Goal: Information Seeking & Learning: Learn about a topic

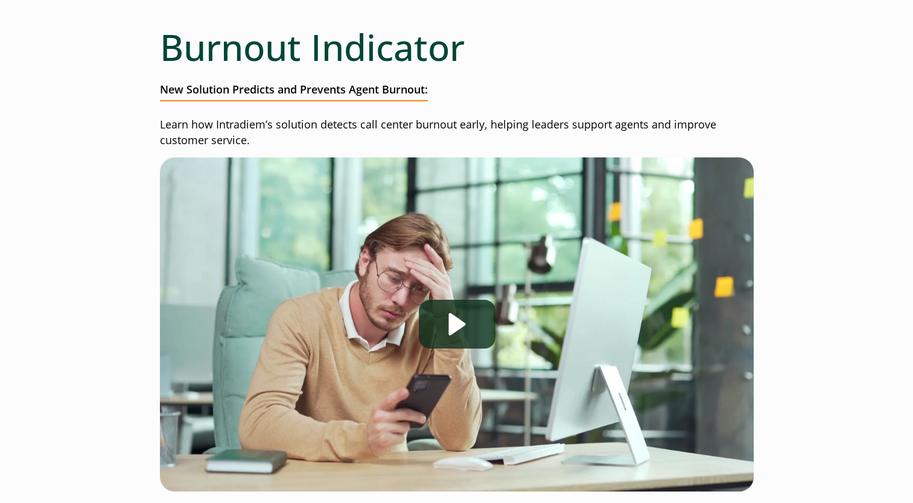
scroll to position [121, 0]
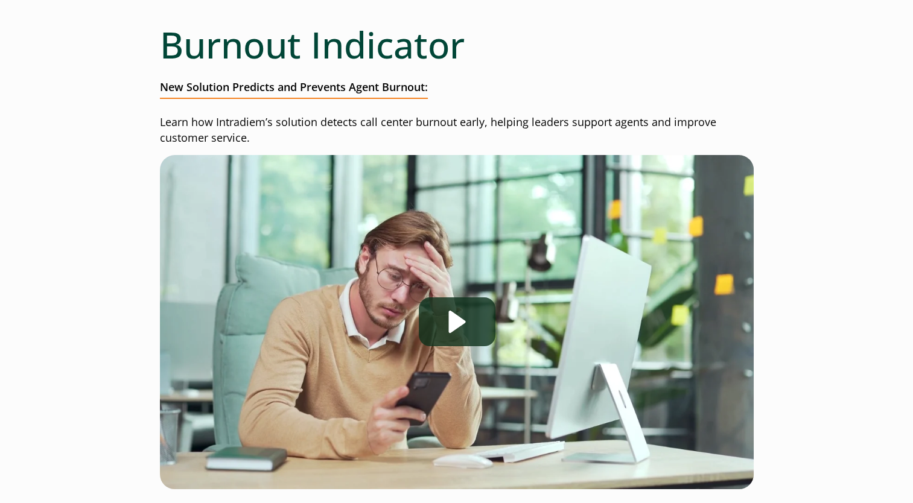
click at [229, 402] on div at bounding box center [457, 322] width 594 height 334
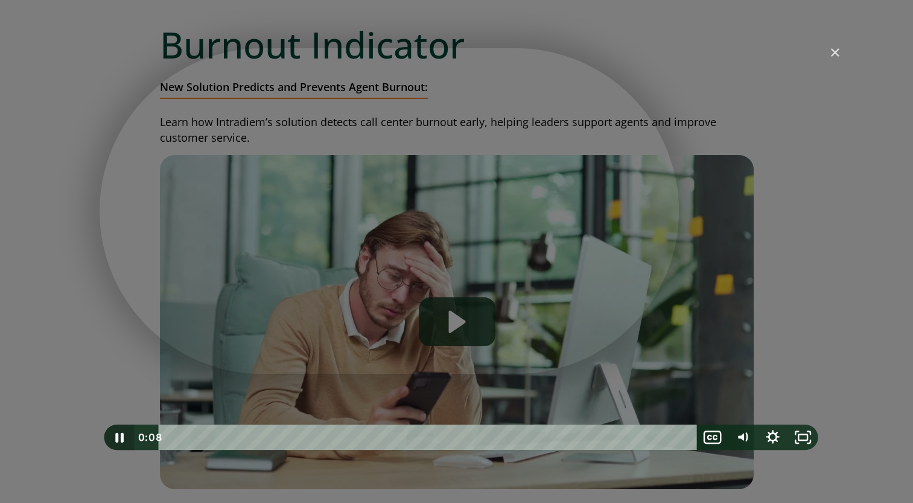
click at [118, 438] on icon "Pause" at bounding box center [119, 437] width 30 height 25
click at [118, 436] on icon "Play Video" at bounding box center [120, 438] width 8 height 10
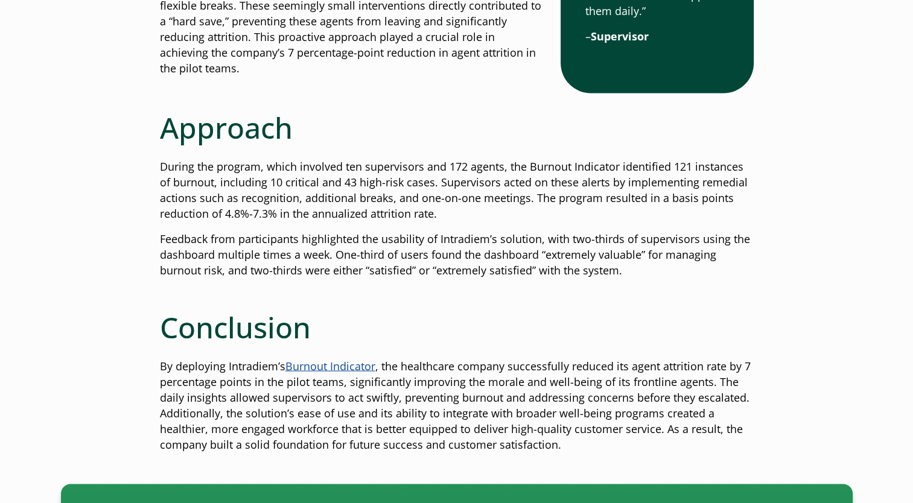
scroll to position [2197, 0]
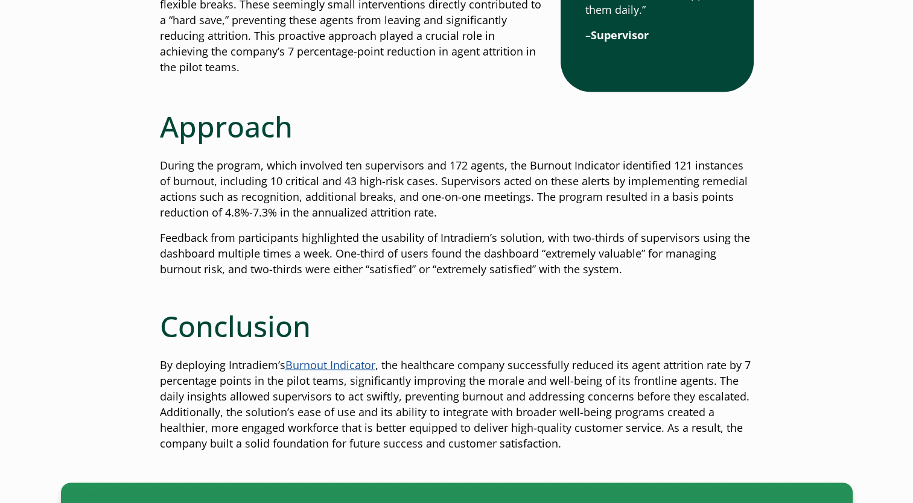
click at [451, 369] on p "By deploying Intradiem’s Burnout Indicator , the healthcare company successfull…" at bounding box center [457, 404] width 594 height 94
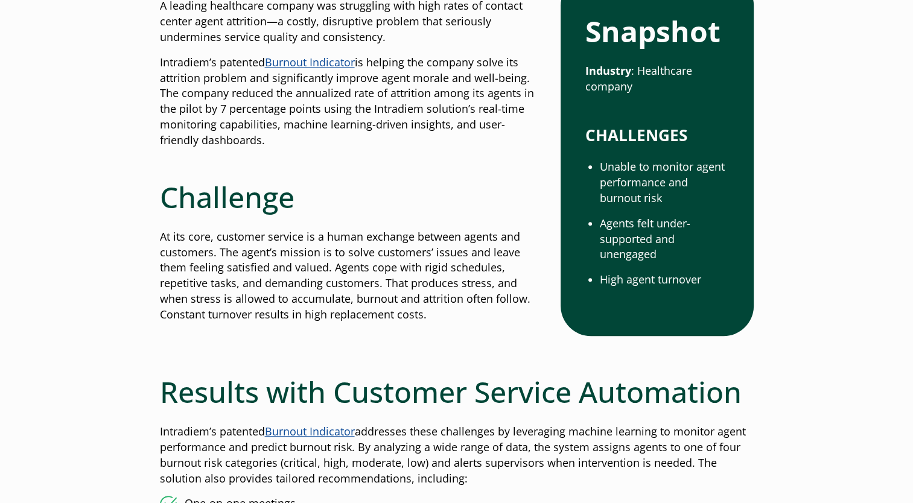
scroll to position [507, 0]
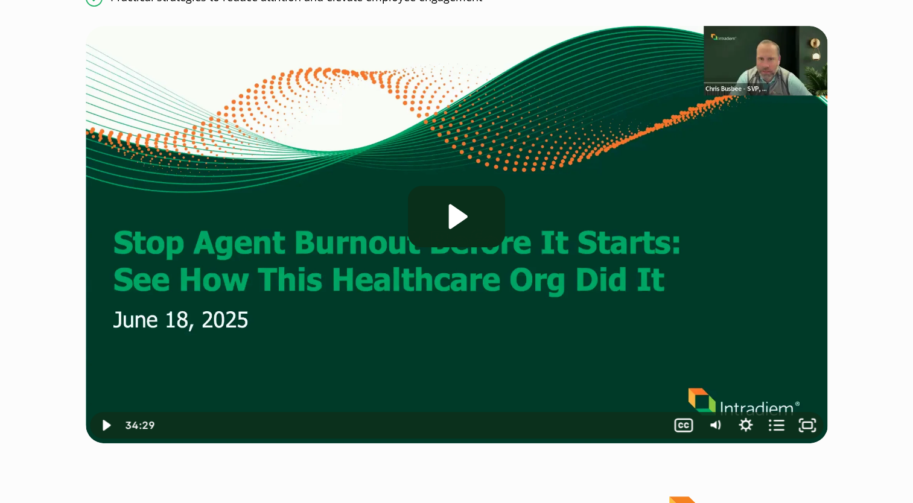
scroll to position [386, 0]
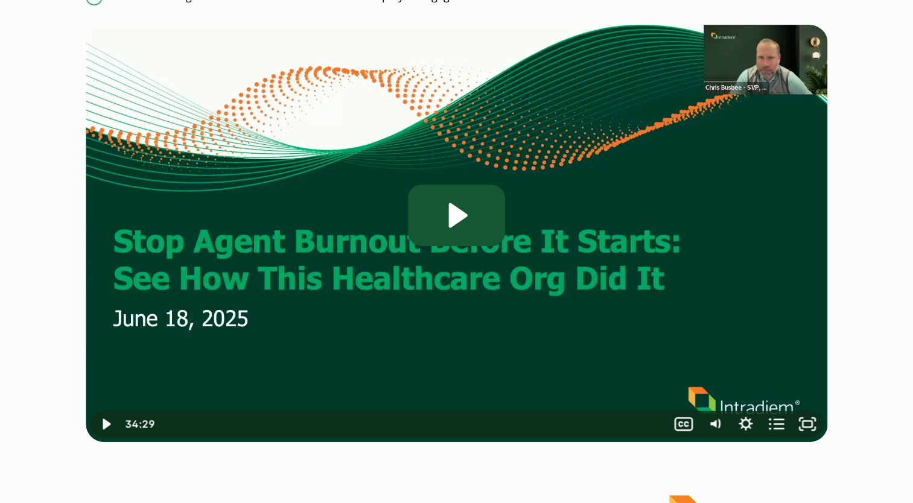
click at [463, 214] on icon "Play Video: Stop Agent Burnout Before It Starts: See How This Healthcare Org Di…" at bounding box center [458, 215] width 19 height 25
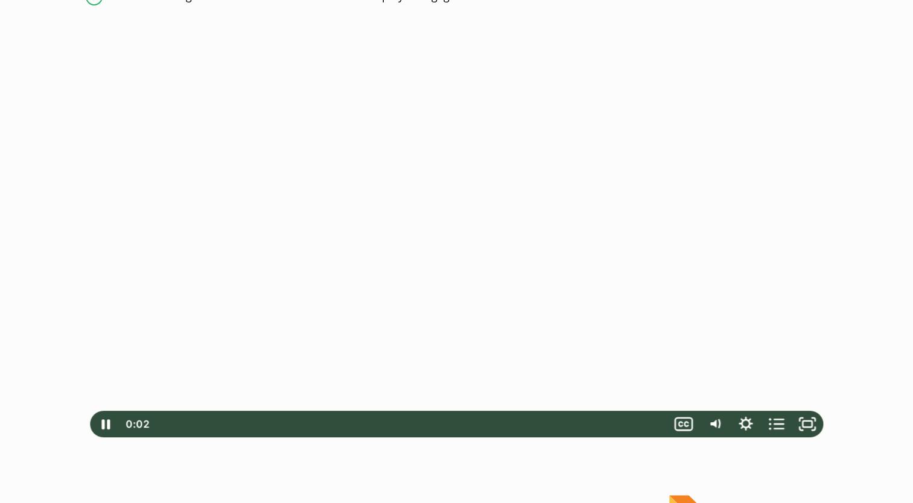
click at [461, 275] on div at bounding box center [457, 234] width 742 height 418
click at [455, 233] on div at bounding box center [457, 234] width 742 height 418
click at [104, 431] on icon "Pause" at bounding box center [105, 424] width 31 height 27
click at [99, 429] on icon "Play Video" at bounding box center [106, 425] width 37 height 32
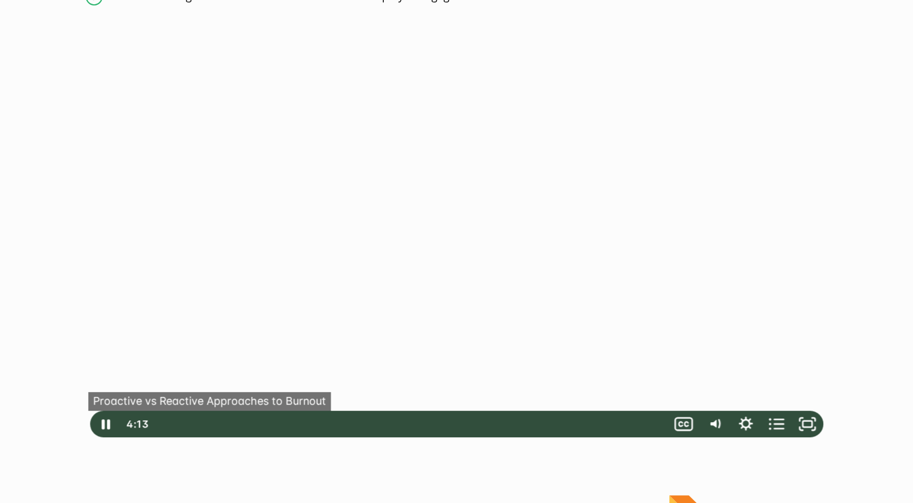
click at [221, 424] on button "●" at bounding box center [224, 424] width 13 height 27
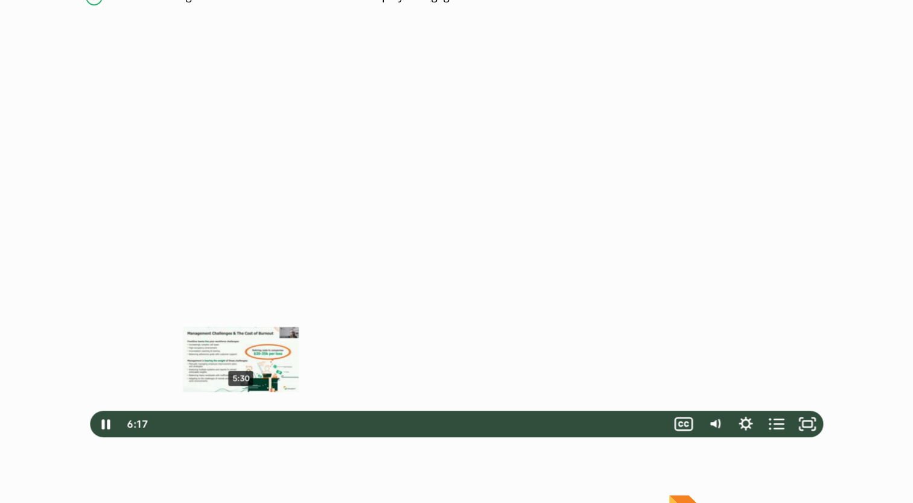
click at [241, 424] on div "5:30" at bounding box center [411, 424] width 499 height 27
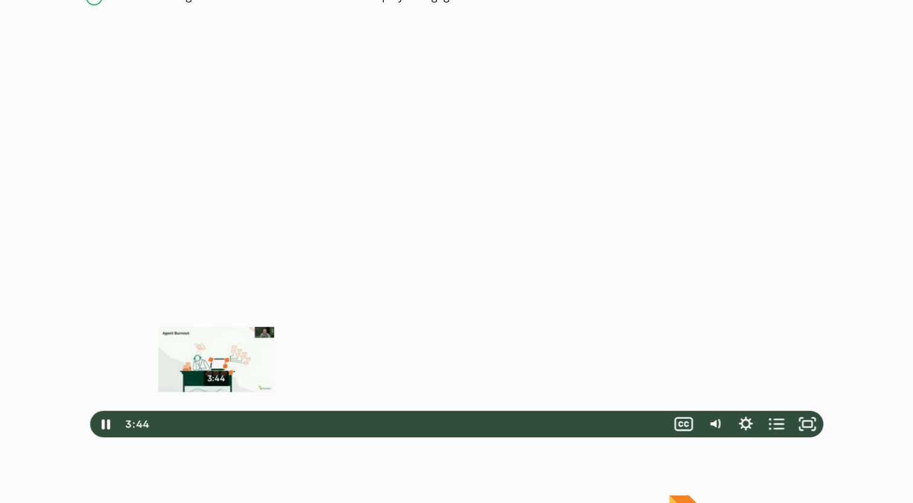
click at [216, 424] on div "3:44" at bounding box center [411, 424] width 499 height 27
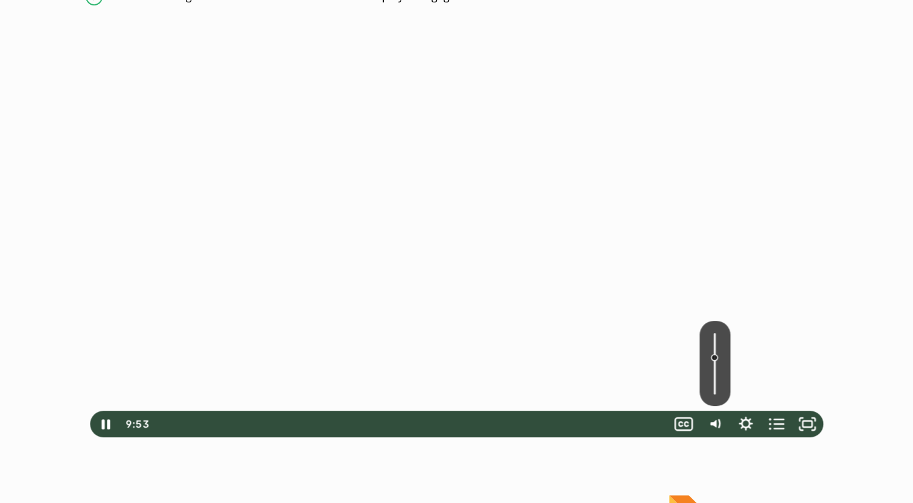
click at [715, 376] on div "Volume" at bounding box center [715, 363] width 31 height 85
click at [106, 424] on icon "Pause" at bounding box center [105, 424] width 31 height 27
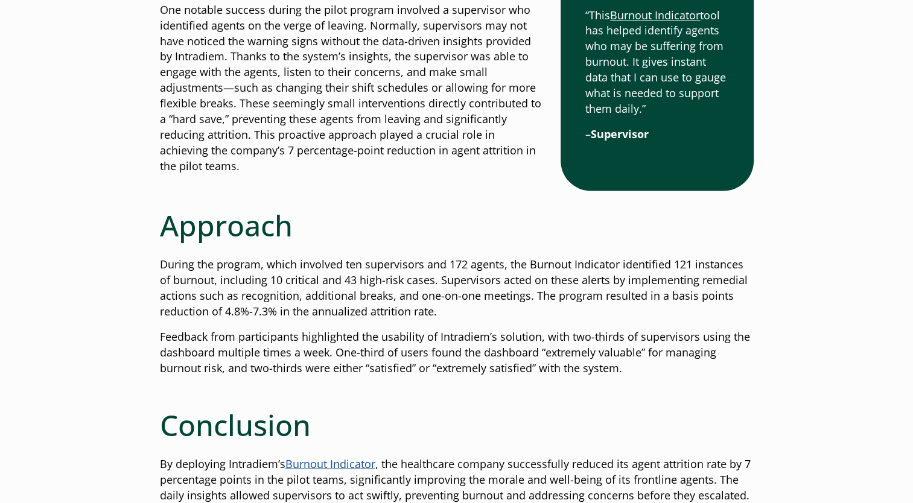
scroll to position [2100, 0]
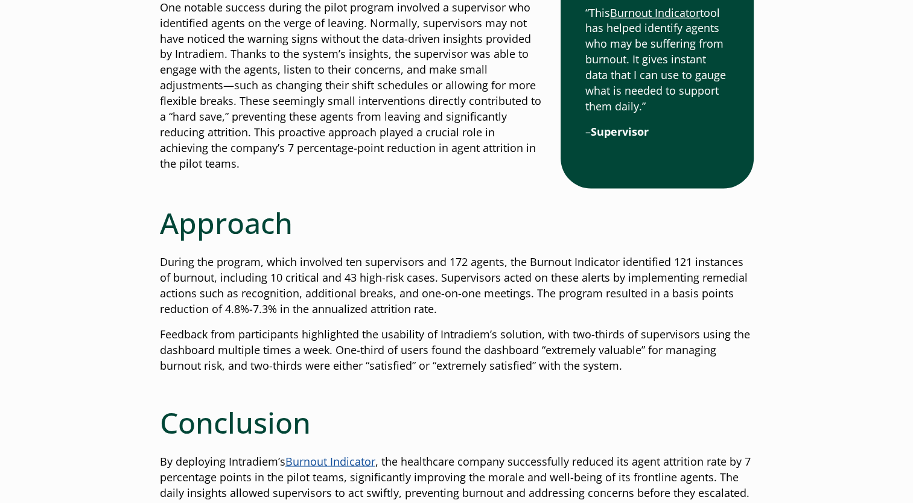
click at [614, 360] on p "Feedback from participants highlighted the usability of Intradiem’s solution, w…" at bounding box center [457, 350] width 594 height 47
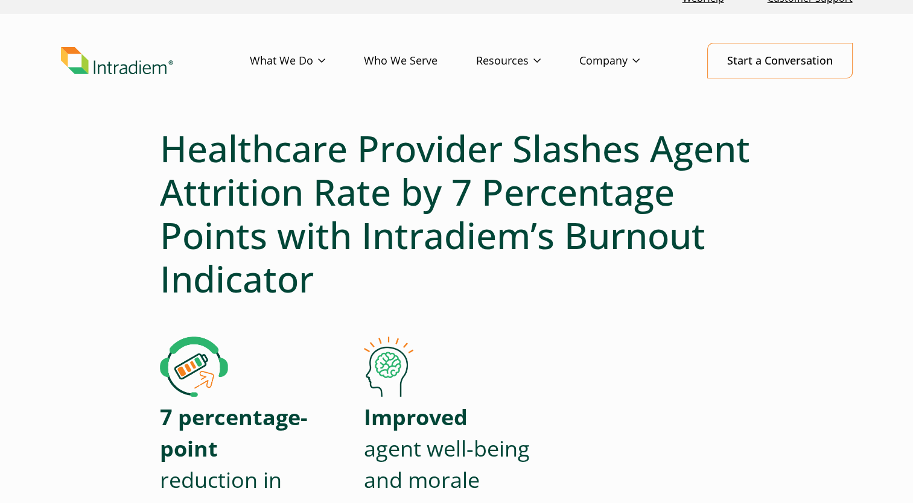
scroll to position [0, 0]
